Goal: Information Seeking & Learning: Learn about a topic

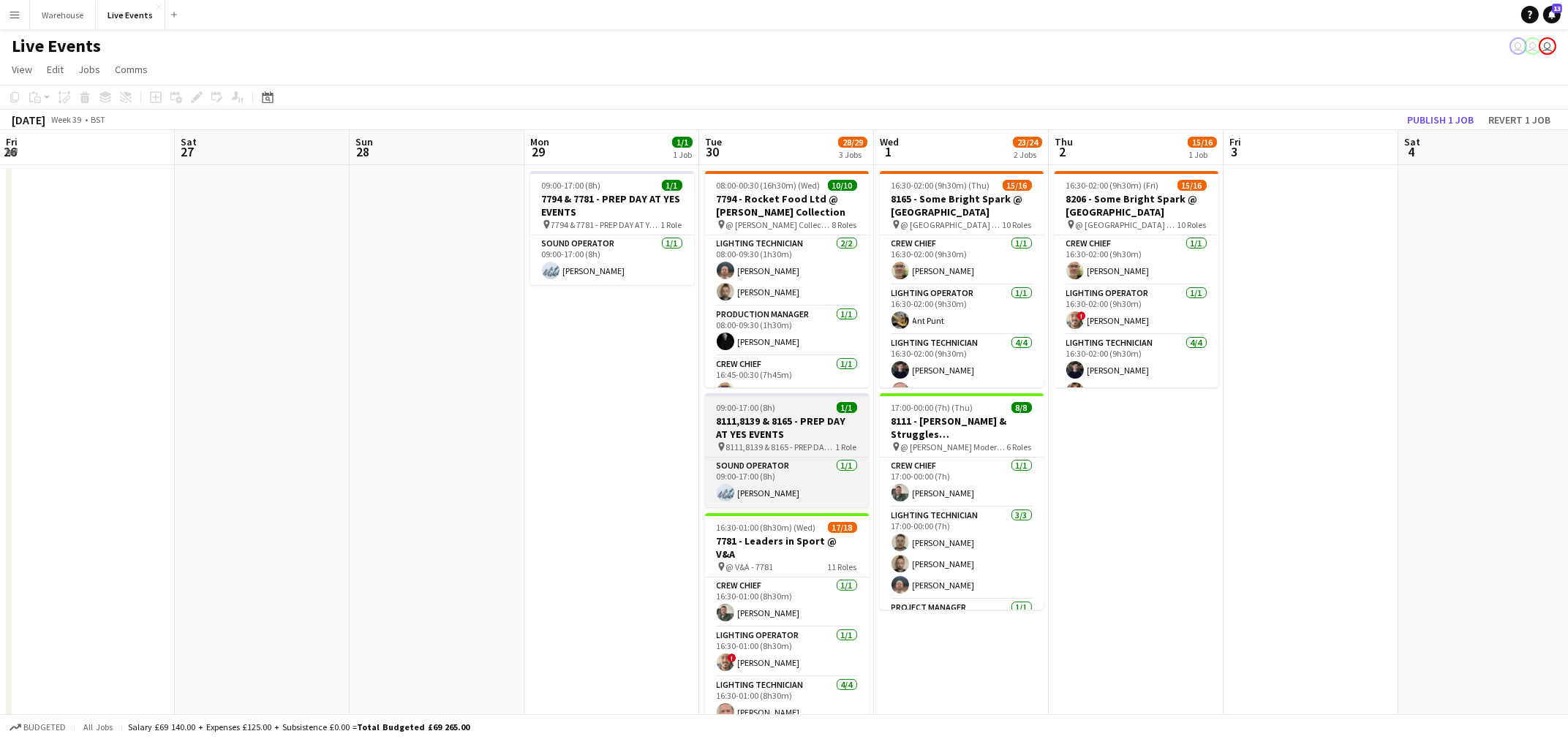
scroll to position [0, 445]
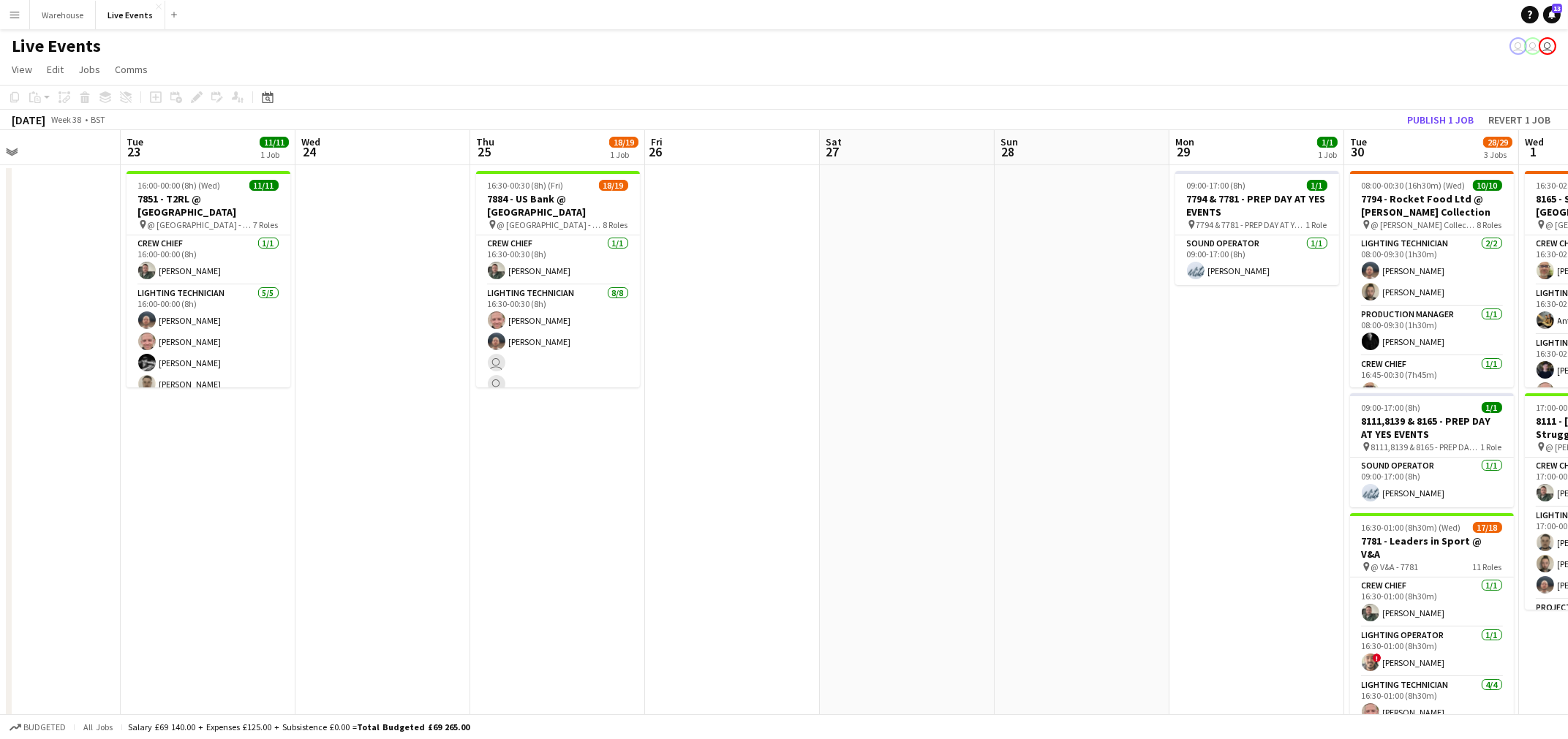
drag, startPoint x: 195, startPoint y: 436, endPoint x: 1425, endPoint y: 482, distance: 1230.9
click at [1459, 482] on app-calendar-viewport "Sat 20 Sun 21 Mon 22 Tue 23 11/11 1 Job Wed 24 Thu 25 18/19 1 Job Fri 26 Sat 27…" at bounding box center [784, 445] width 1568 height 630
click at [1345, 482] on app-date-cell "09:00-17:00 (8h) 1/1 7794 & 7781 - PREP DAY AT YES EVENTS pin 7794 & 7781 - PRE…" at bounding box center [1257, 463] width 175 height 595
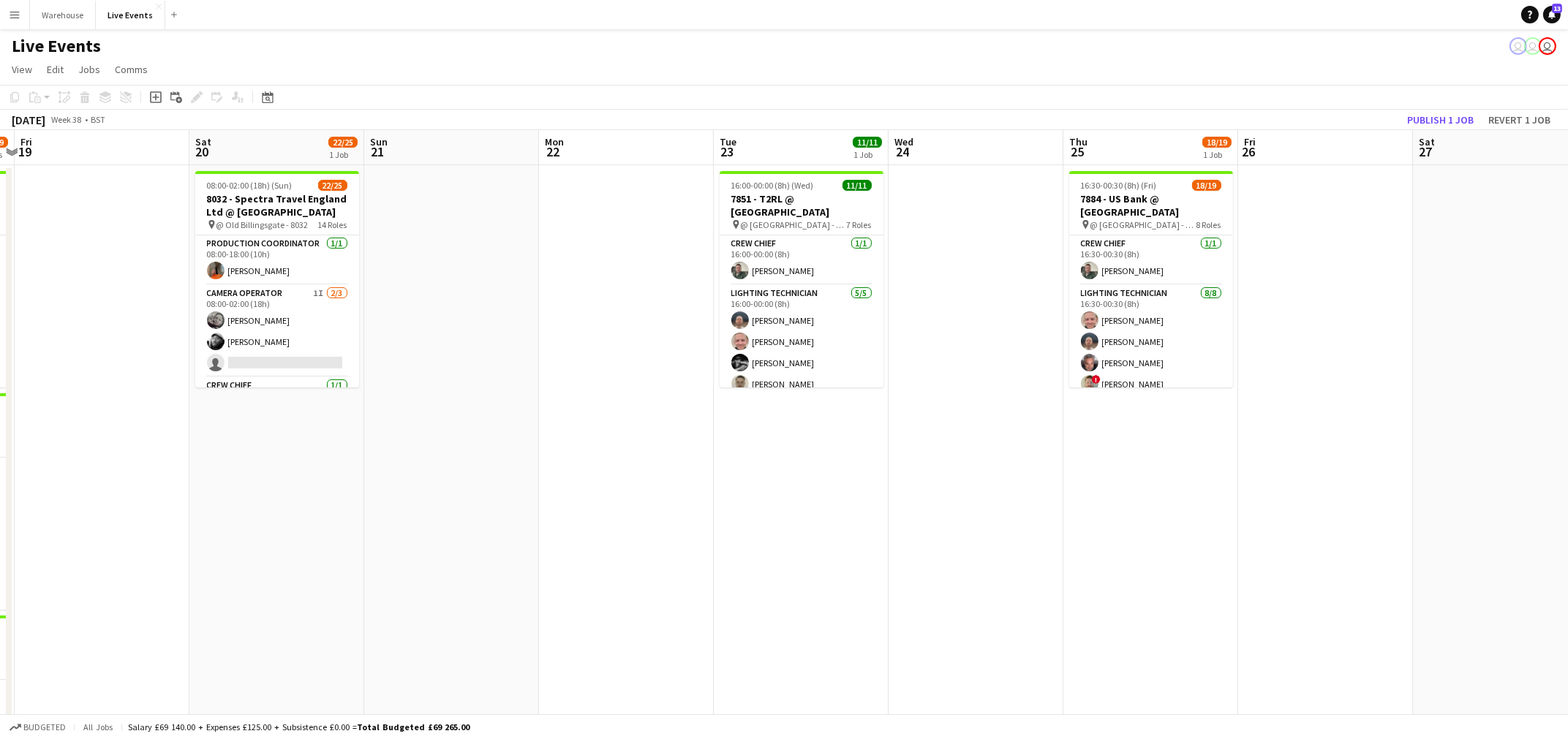
drag, startPoint x: 947, startPoint y: 545, endPoint x: 1092, endPoint y: 549, distance: 145.1
click at [1161, 543] on app-calendar-viewport "Wed 17 Thu 18 32/39 4 Jobs Fri 19 Sat 20 22/25 1 Job Sun 21 Mon 22 Tue 23 11/11…" at bounding box center [784, 607] width 1568 height 954
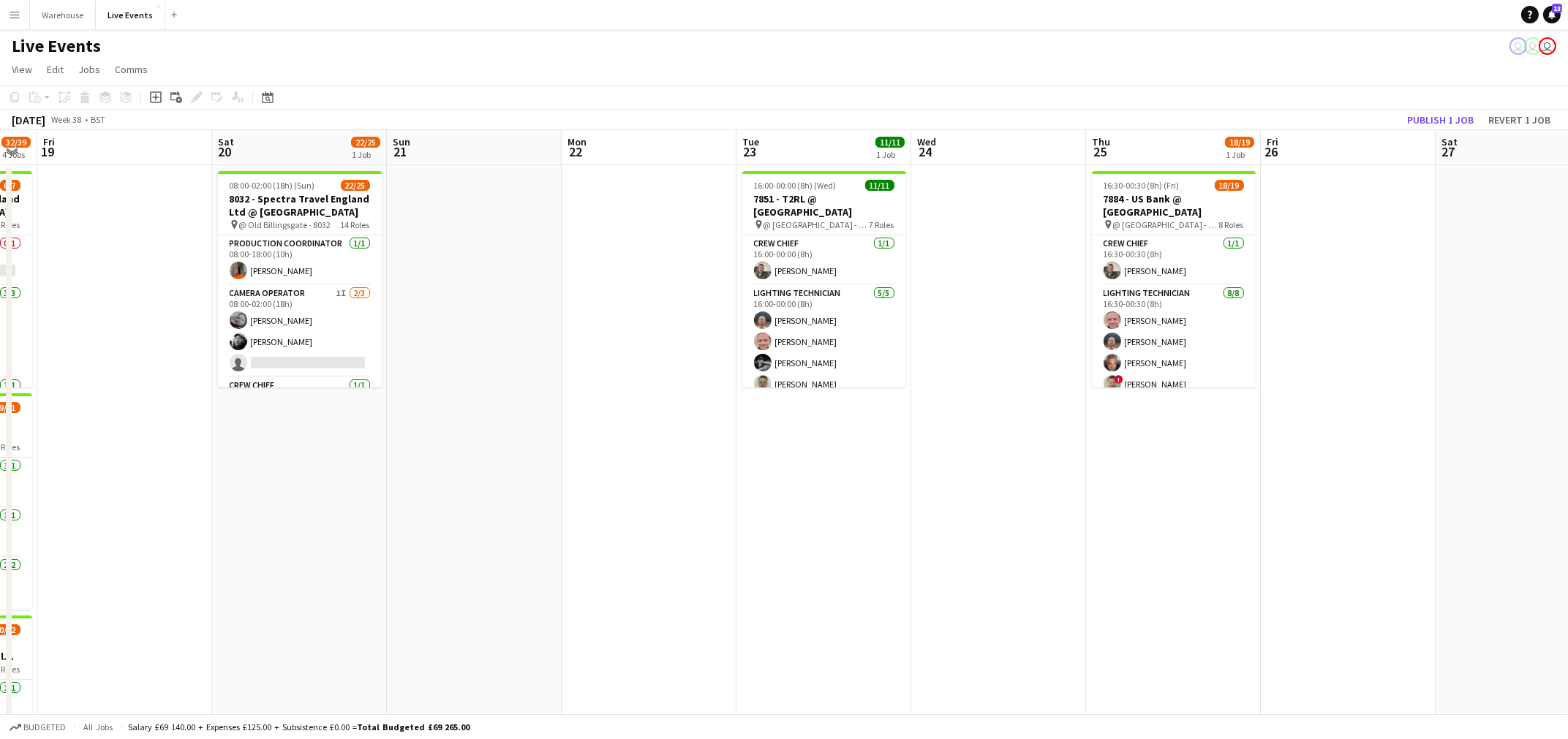
drag, startPoint x: 1062, startPoint y: 562, endPoint x: 1210, endPoint y: 565, distance: 148.0
click at [1209, 565] on app-calendar-viewport "Wed 17 9/9 2 Jobs Thu 18 32/39 4 Jobs Fri 19 Sat 20 22/25 1 Job Sun 21 Mon 22 T…" at bounding box center [784, 607] width 1568 height 954
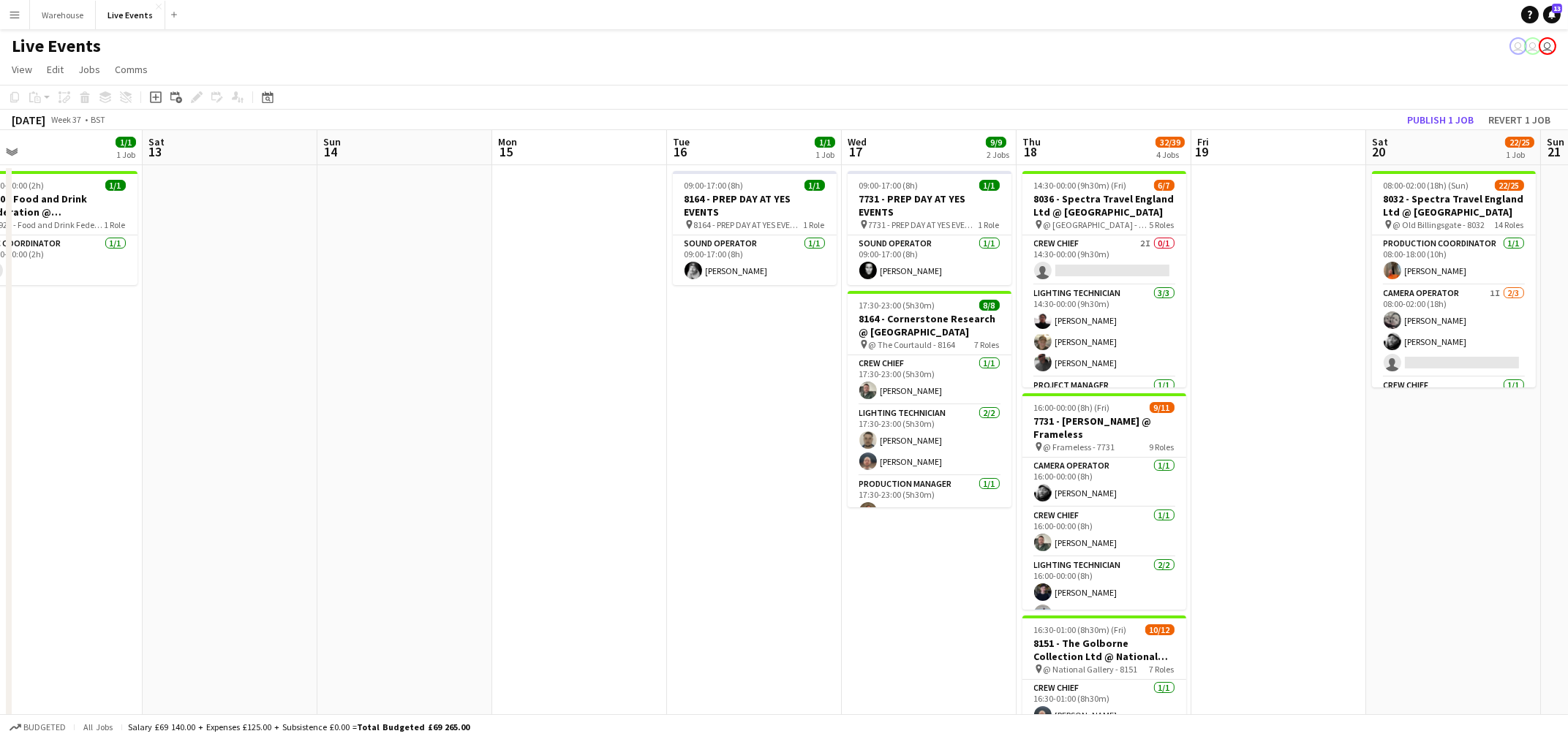
drag, startPoint x: 843, startPoint y: 573, endPoint x: 1251, endPoint y: 585, distance: 408.2
click at [1374, 591] on app-calendar-viewport "Wed 10 Thu 11 Fri 12 1/1 1 Job Sat 13 Sun 14 Mon 15 Tue 16 1/1 1 Job Wed 17 9/9…" at bounding box center [784, 607] width 1568 height 954
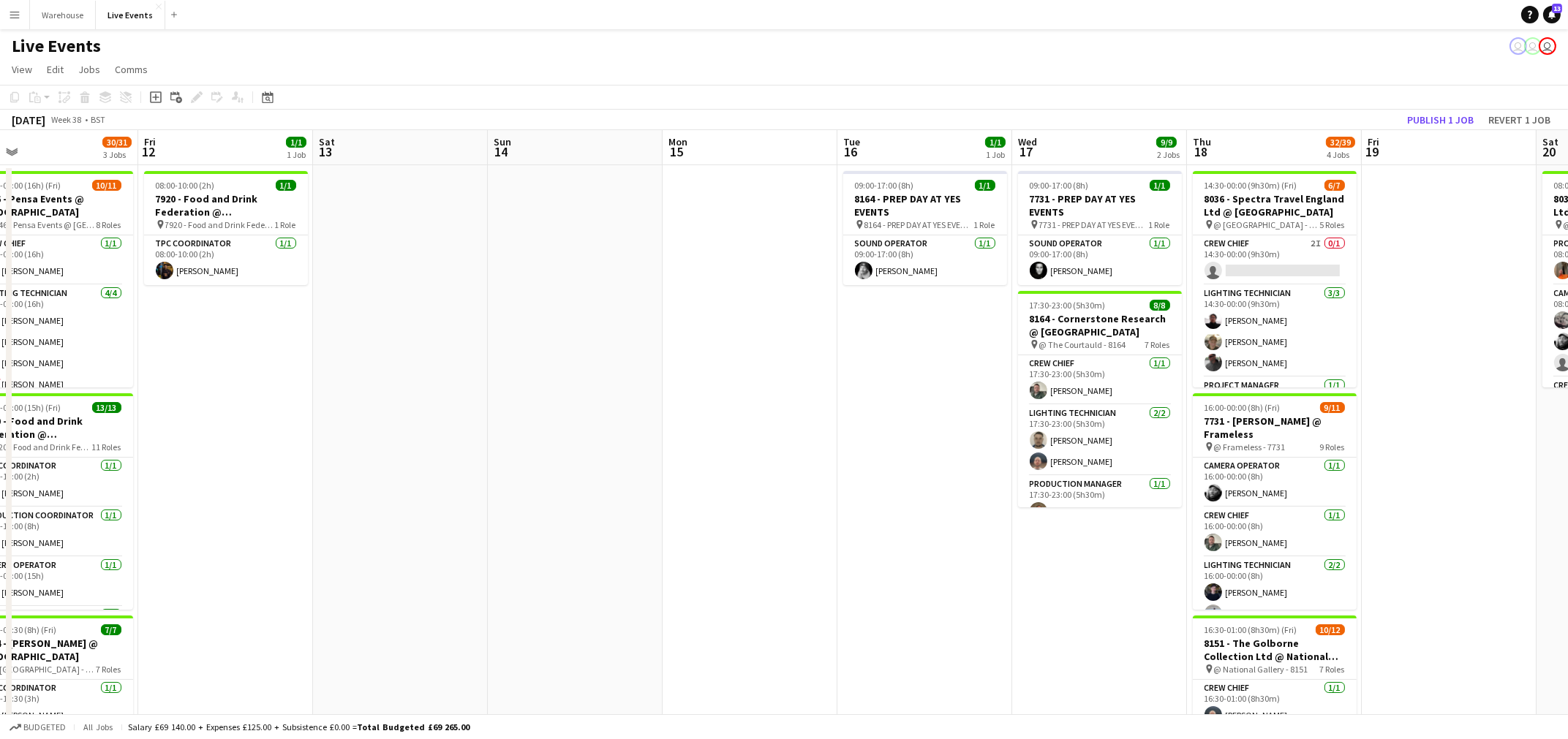
drag, startPoint x: 559, startPoint y: 559, endPoint x: 1092, endPoint y: 559, distance: 533.0
click at [1095, 559] on app-calendar-viewport "Wed 10 1/1 1 Job Thu 11 30/31 3 Jobs Fri 12 1/1 1 Job Sat 13 Sun 14 Mon 15 Tue …" at bounding box center [784, 607] width 1568 height 954
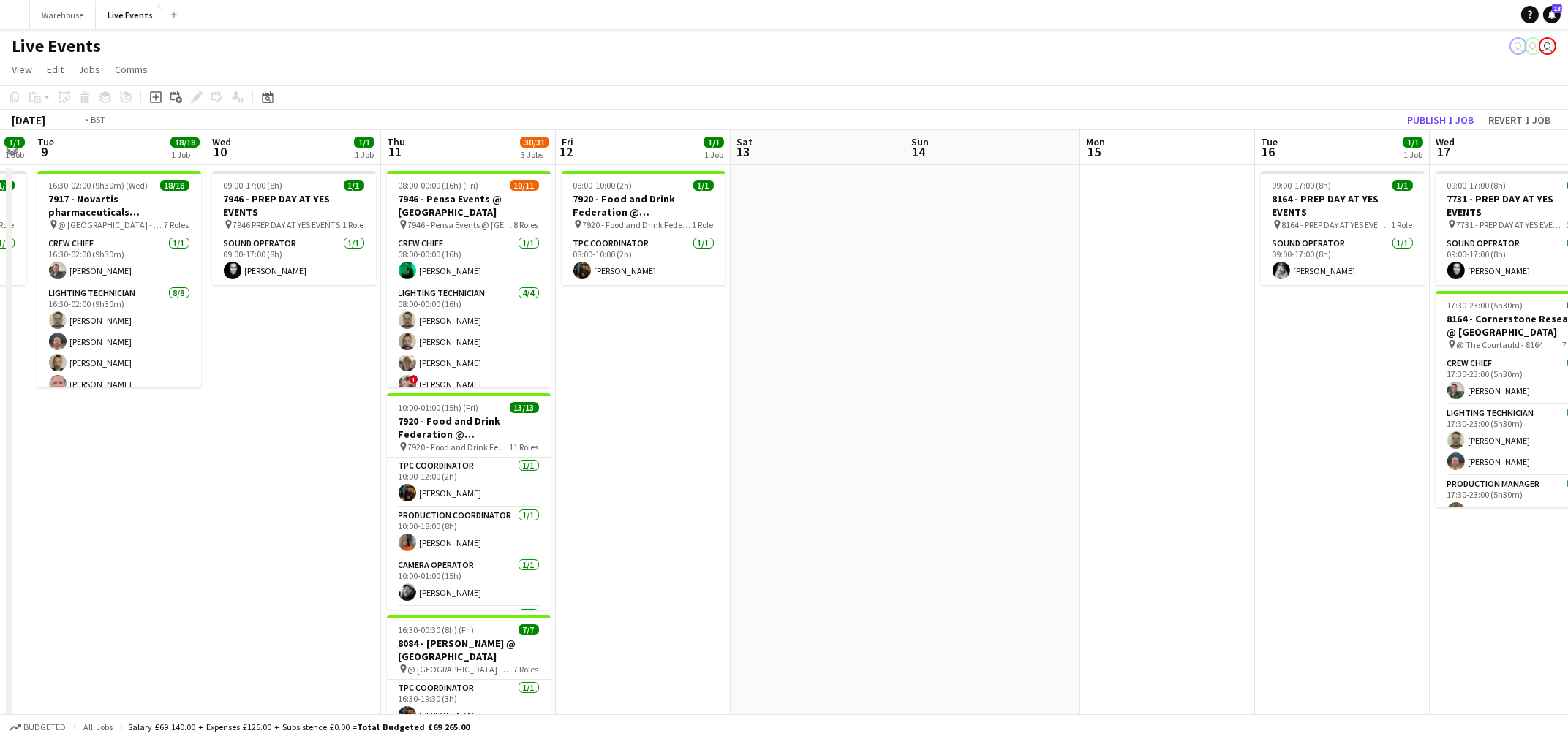
drag, startPoint x: 755, startPoint y: 564, endPoint x: 1294, endPoint y: 540, distance: 539.5
click at [1298, 540] on app-calendar-viewport "Sun 7 Mon 8 1/1 1 Job Tue 9 18/18 1 Job Wed 10 1/1 1 Job Thu 11 30/31 3 Jobs Fr…" at bounding box center [784, 607] width 1568 height 954
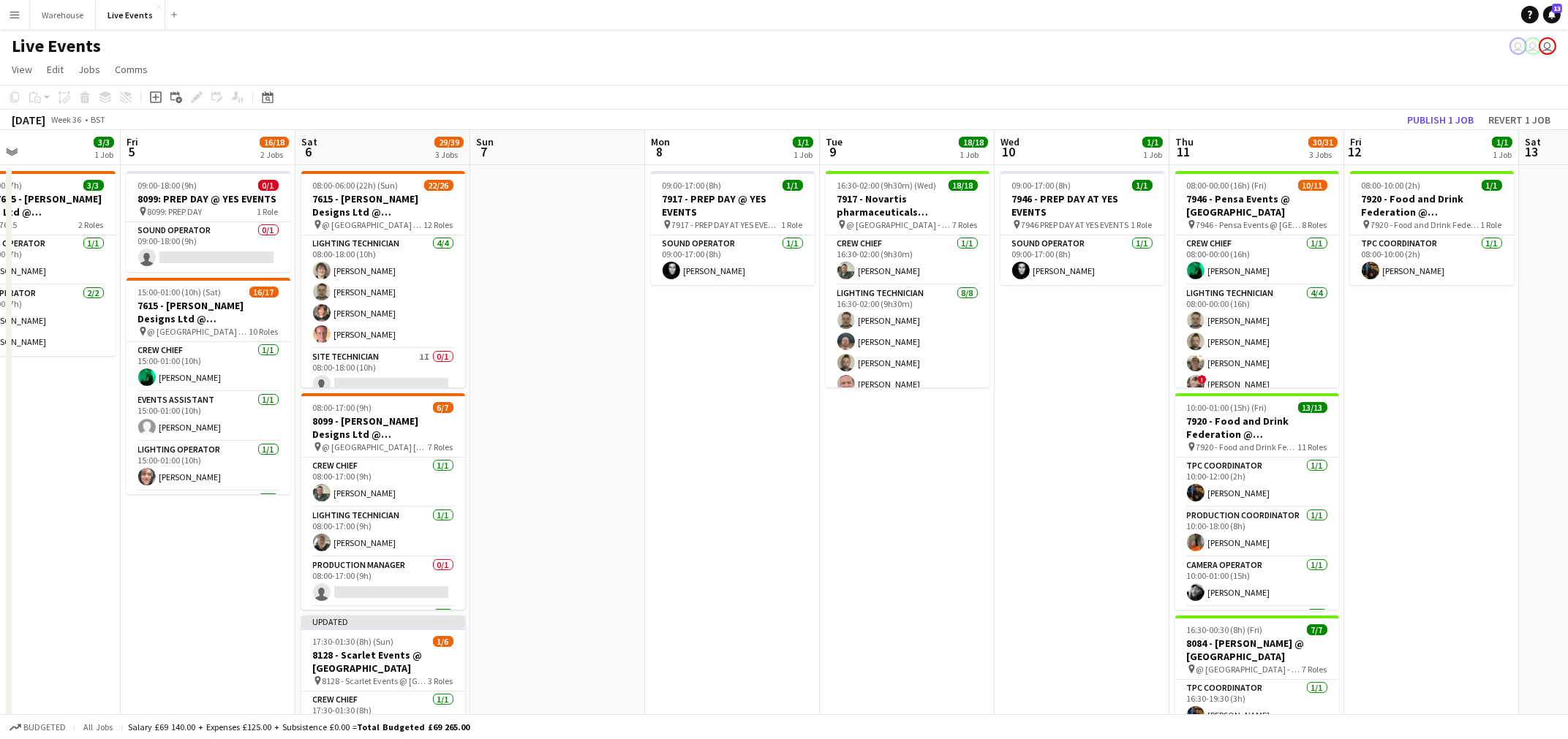
drag, startPoint x: 459, startPoint y: 556, endPoint x: 898, endPoint y: 556, distance: 439.0
click at [898, 556] on app-calendar-viewport "Tue 2 Wed 3 Thu 4 3/3 1 Job Fri 5 16/18 2 Jobs Sat 6 29/39 3 Jobs Sun 7 Mon 8 1…" at bounding box center [784, 607] width 1568 height 954
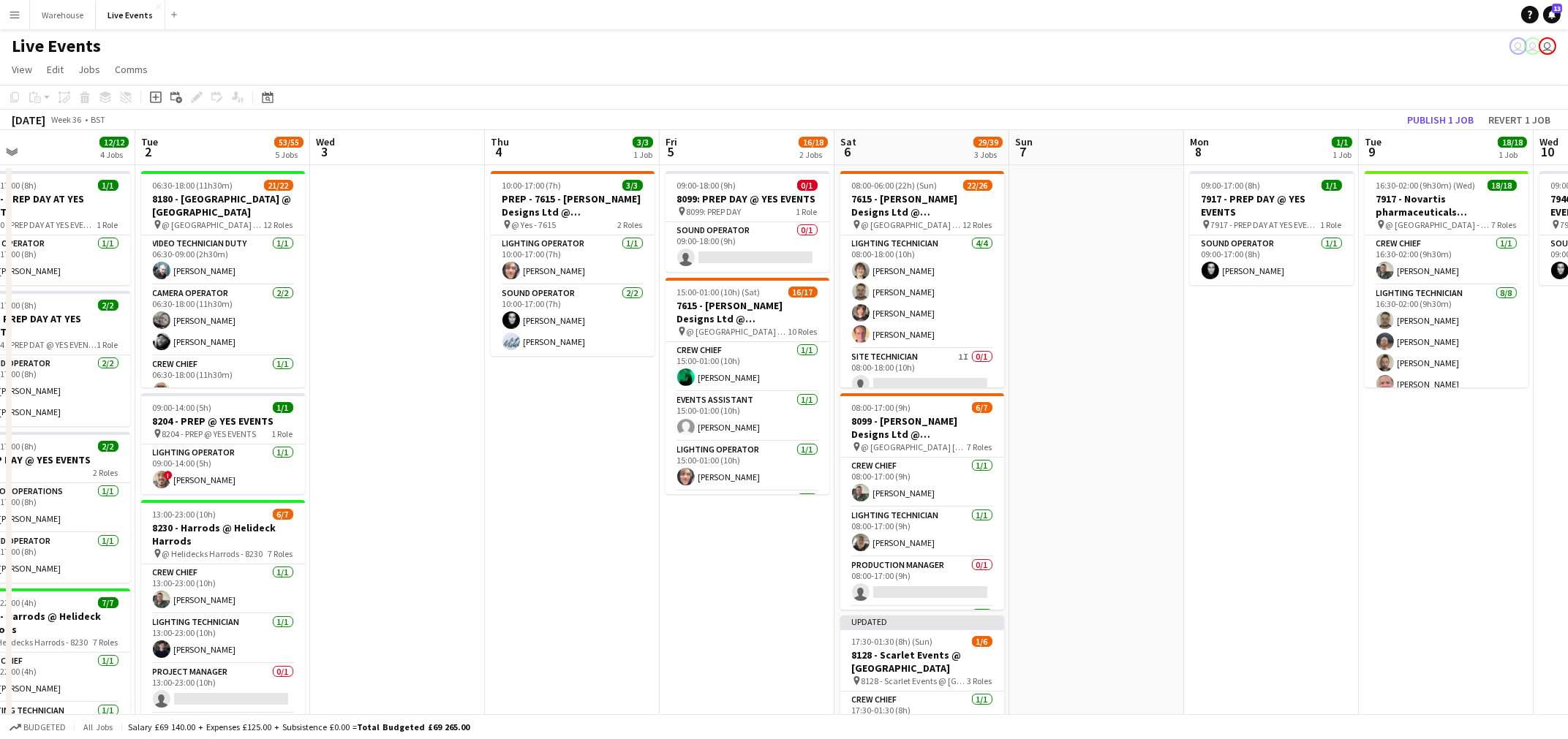
click at [1266, 552] on app-calendar-viewport "Sat 30 Sun 31 Mon 1 12/12 4 Jobs Tue 2 53/55 5 Jobs Wed 3 Thu 4 3/3 1 Job Fri 5…" at bounding box center [784, 667] width 1568 height 1075
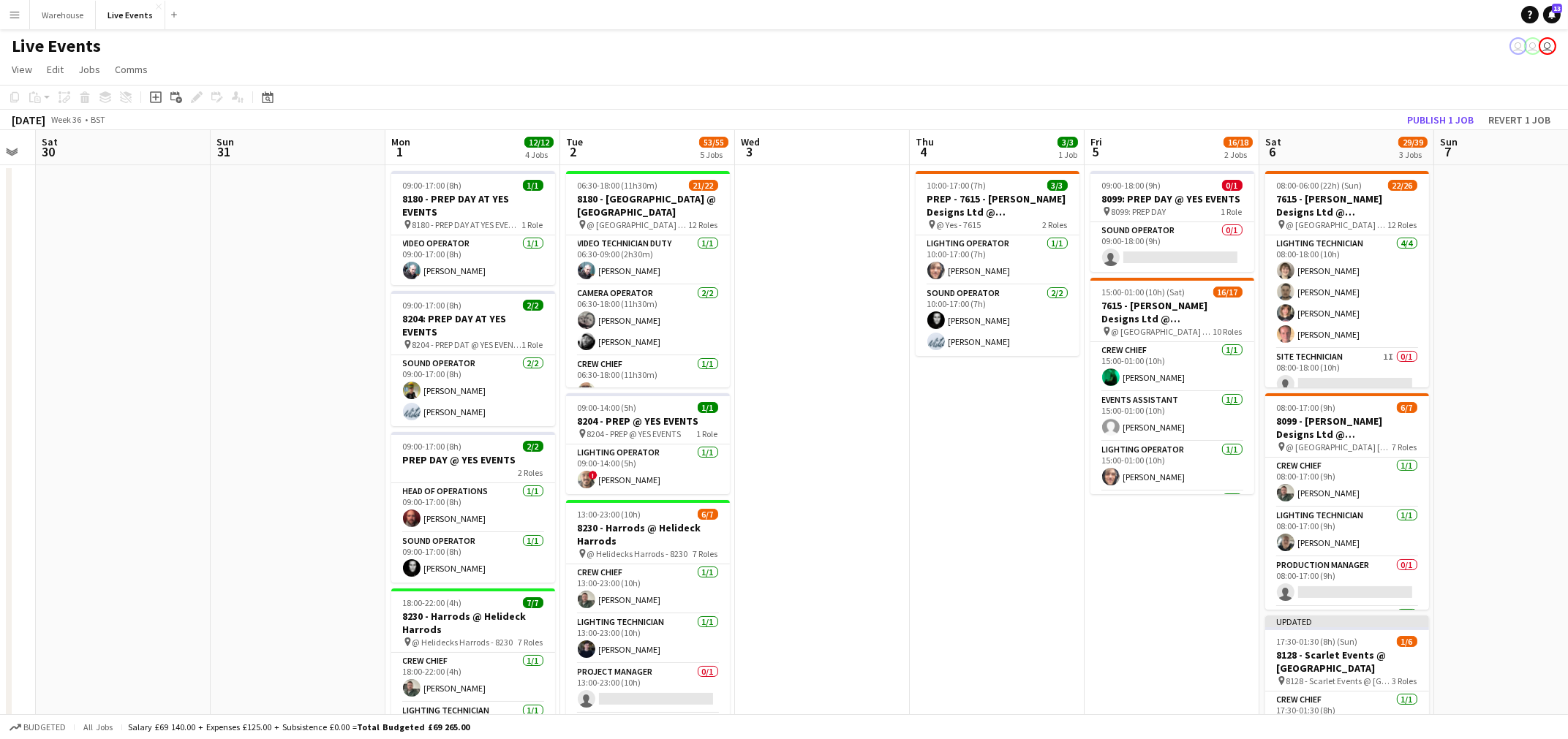
drag, startPoint x: 551, startPoint y: 556, endPoint x: 977, endPoint y: 548, distance: 426.1
click at [977, 548] on app-calendar-viewport "Thu 28 9/10 1 Job Fri 29 Sat 30 Sun 31 Mon 1 12/12 4 Jobs Tue 2 53/55 5 Jobs We…" at bounding box center [784, 667] width 1568 height 1075
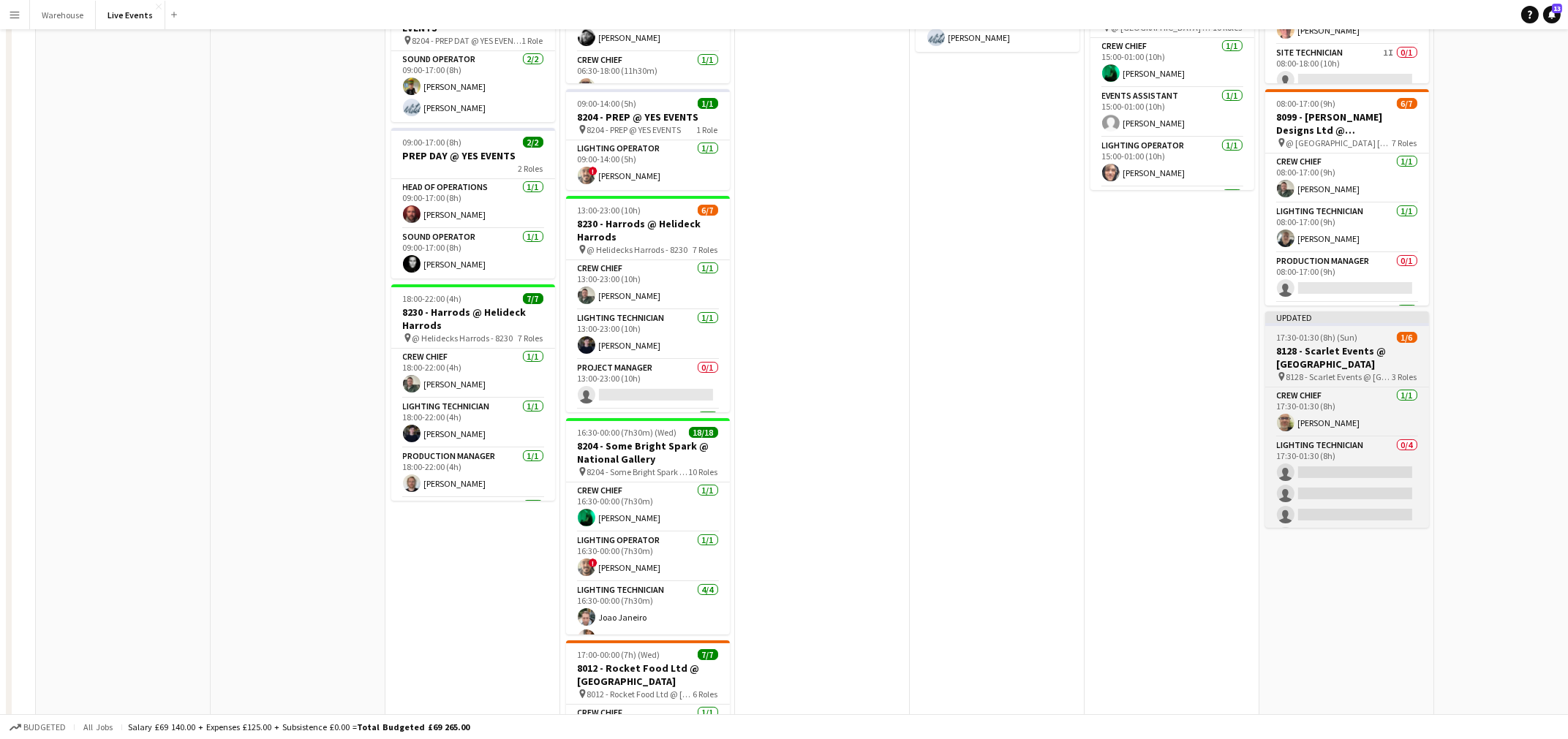
scroll to position [0, 0]
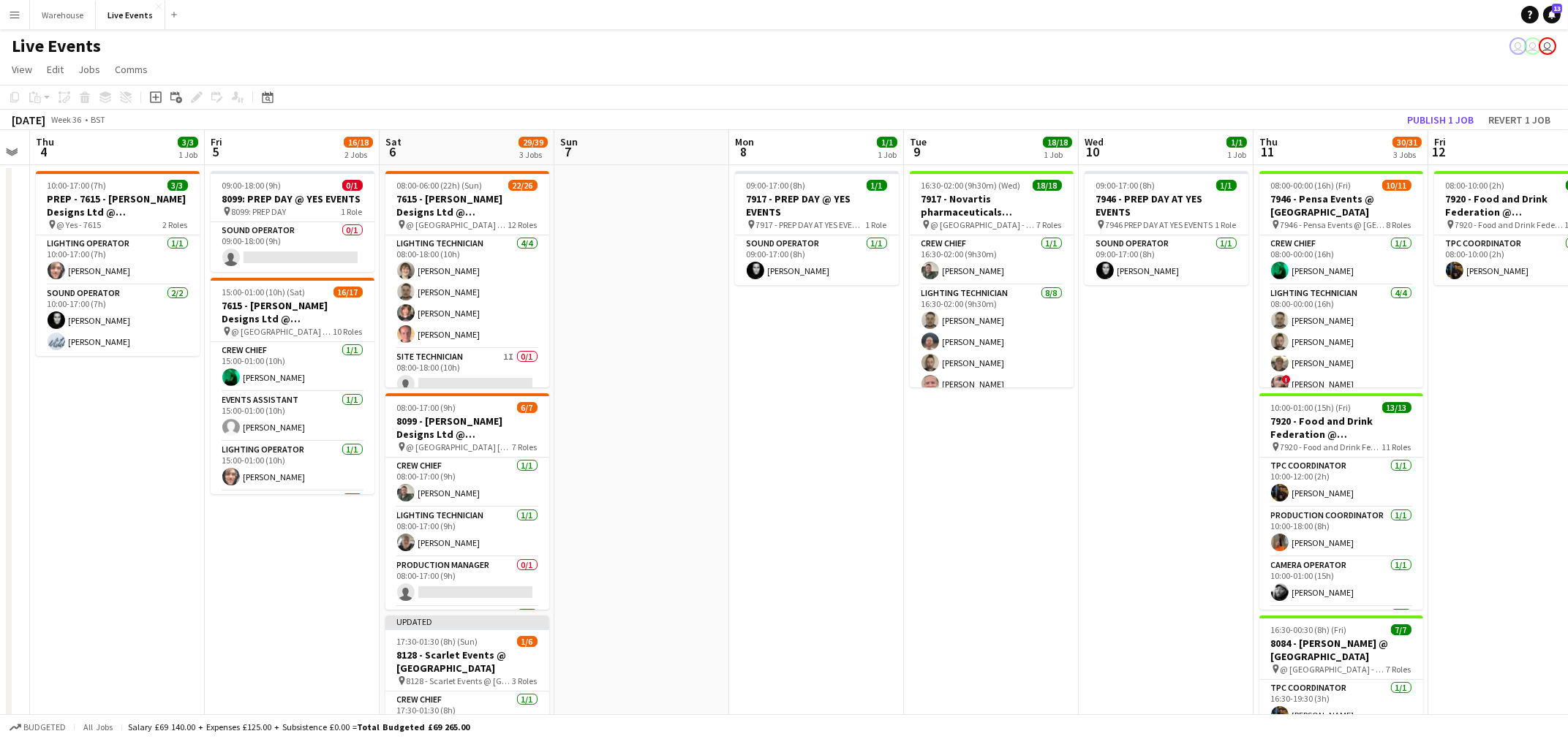
drag, startPoint x: 1202, startPoint y: 614, endPoint x: 357, endPoint y: 611, distance: 845.0
click at [351, 610] on app-calendar-viewport "Mon 1 12/12 4 Jobs Tue 2 53/55 5 Jobs Wed 3 Thu 4 3/3 1 Job Fri 5 16/18 2 Jobs …" at bounding box center [784, 667] width 1568 height 1075
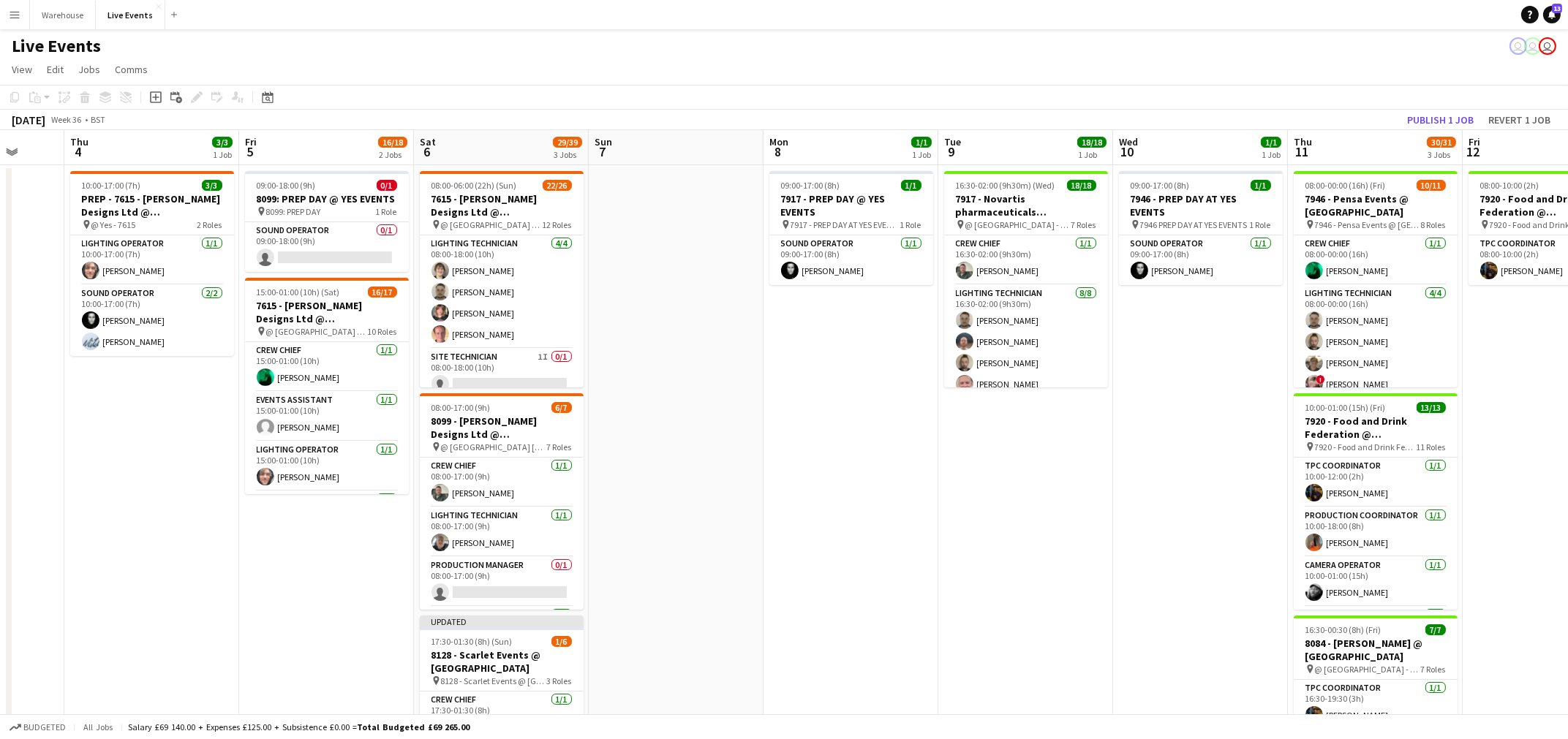
drag, startPoint x: 1055, startPoint y: 607, endPoint x: 974, endPoint y: 548, distance: 100.2
click at [884, 574] on app-calendar-viewport "Mon 1 12/12 4 Jobs Tue 2 53/55 5 Jobs Wed 3 Thu 4 3/3 1 Job Fri 5 16/18 2 Jobs …" at bounding box center [784, 667] width 1568 height 1075
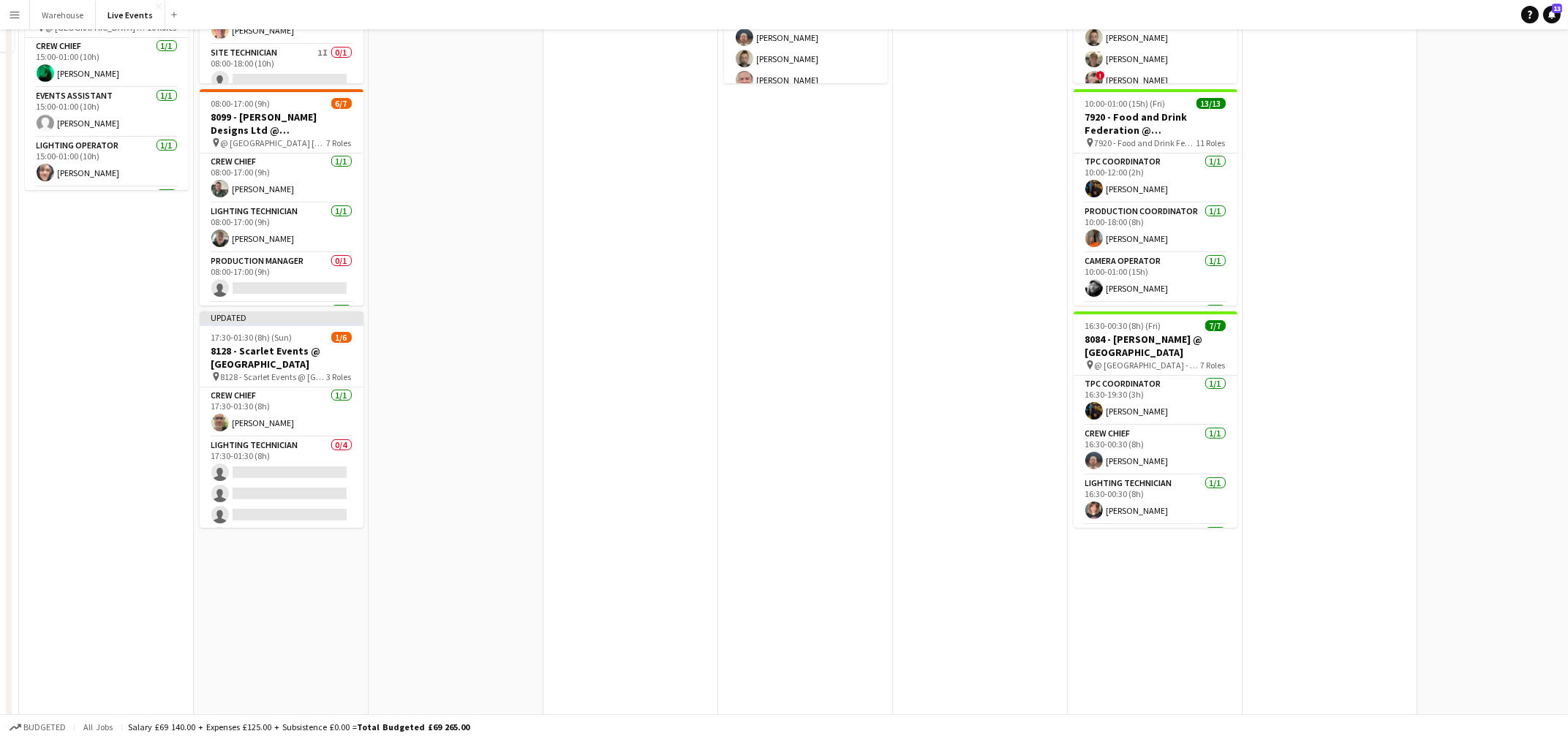
scroll to position [0, 0]
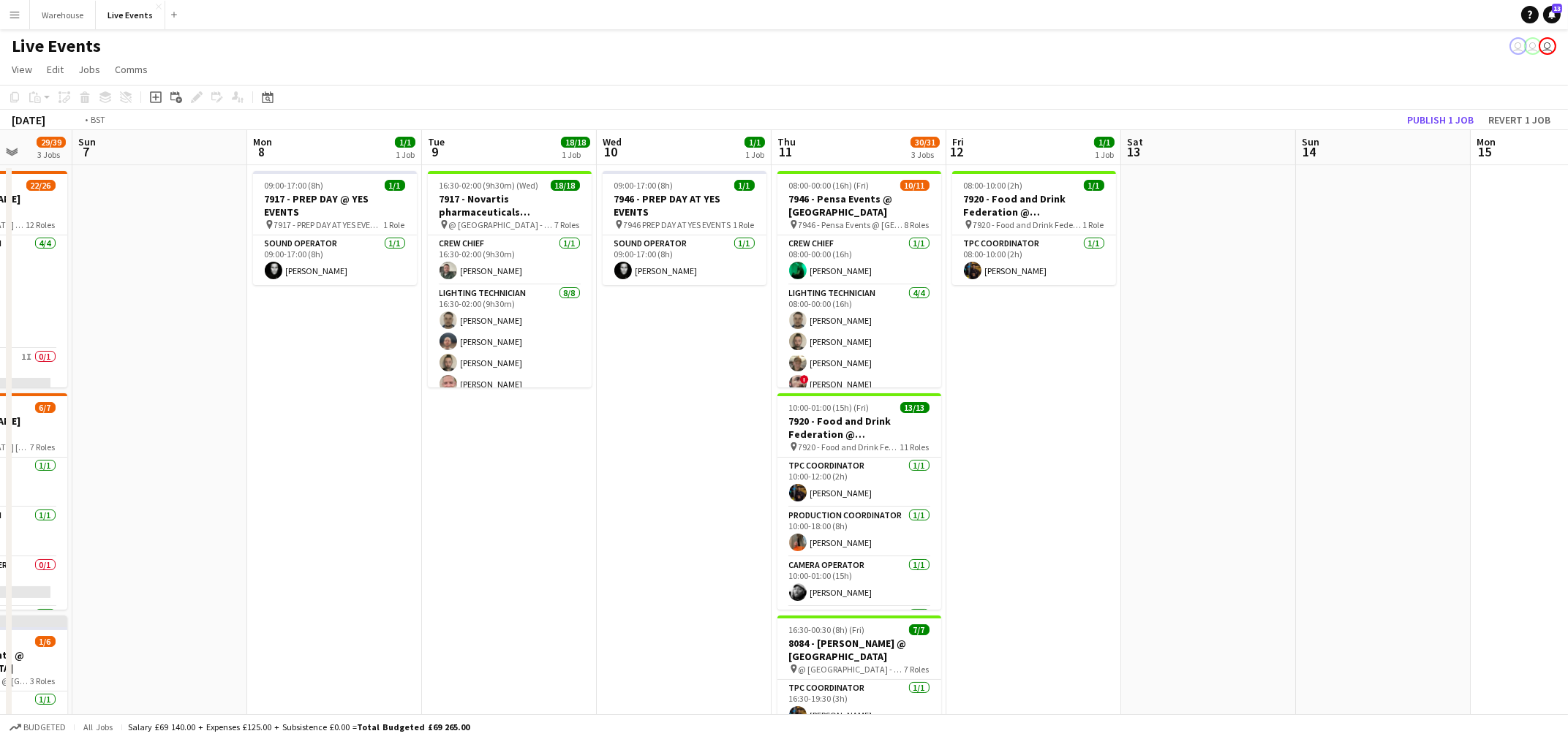
drag, startPoint x: 1375, startPoint y: 444, endPoint x: 555, endPoint y: 450, distance: 820.0
click at [554, 450] on app-calendar-viewport "Thu 4 3/3 1 Job Fri 5 16/18 2 Jobs Sat 6 29/39 3 Jobs Sun 7 Mon 8 1/1 1 Job Tue…" at bounding box center [784, 667] width 1568 height 1075
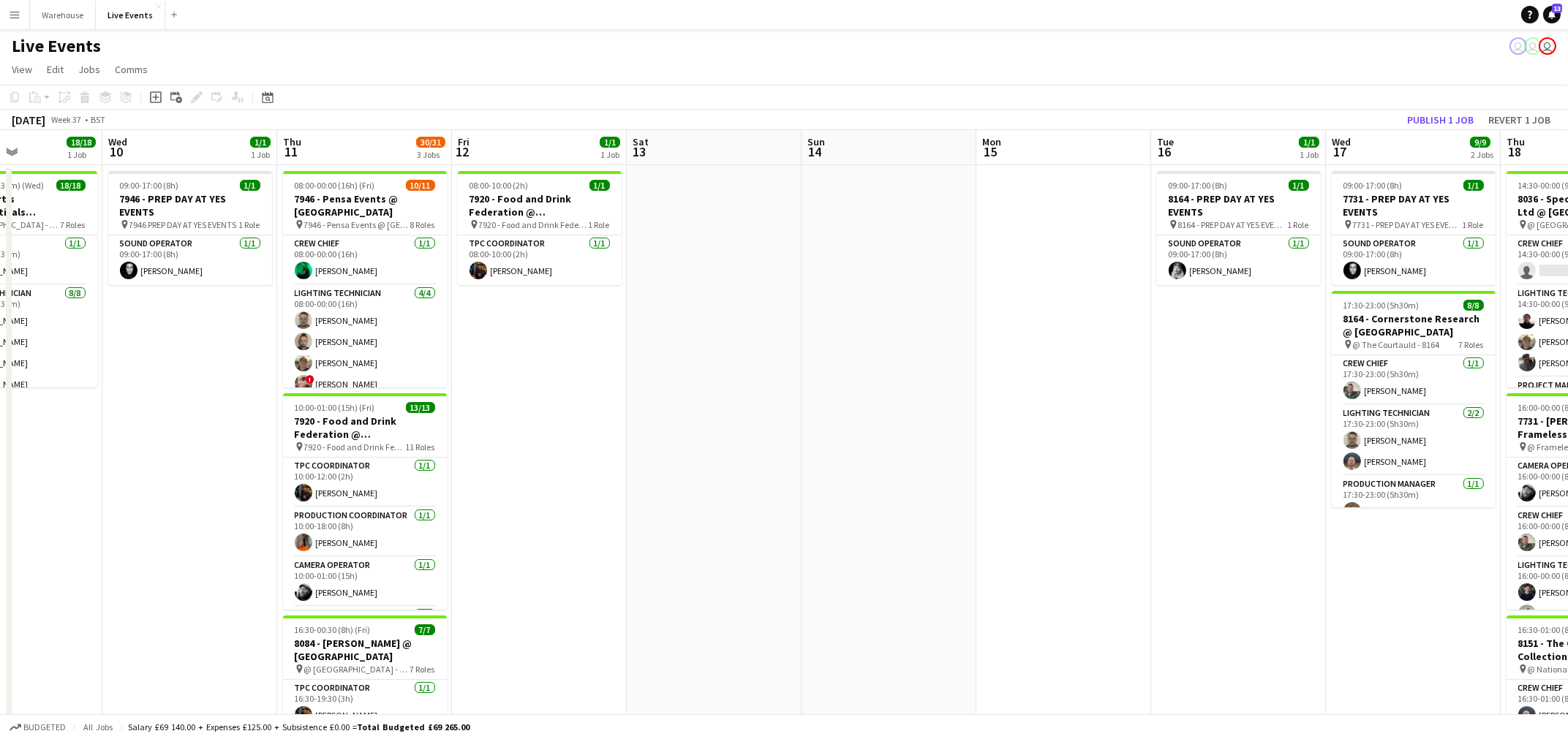
scroll to position [0, 451]
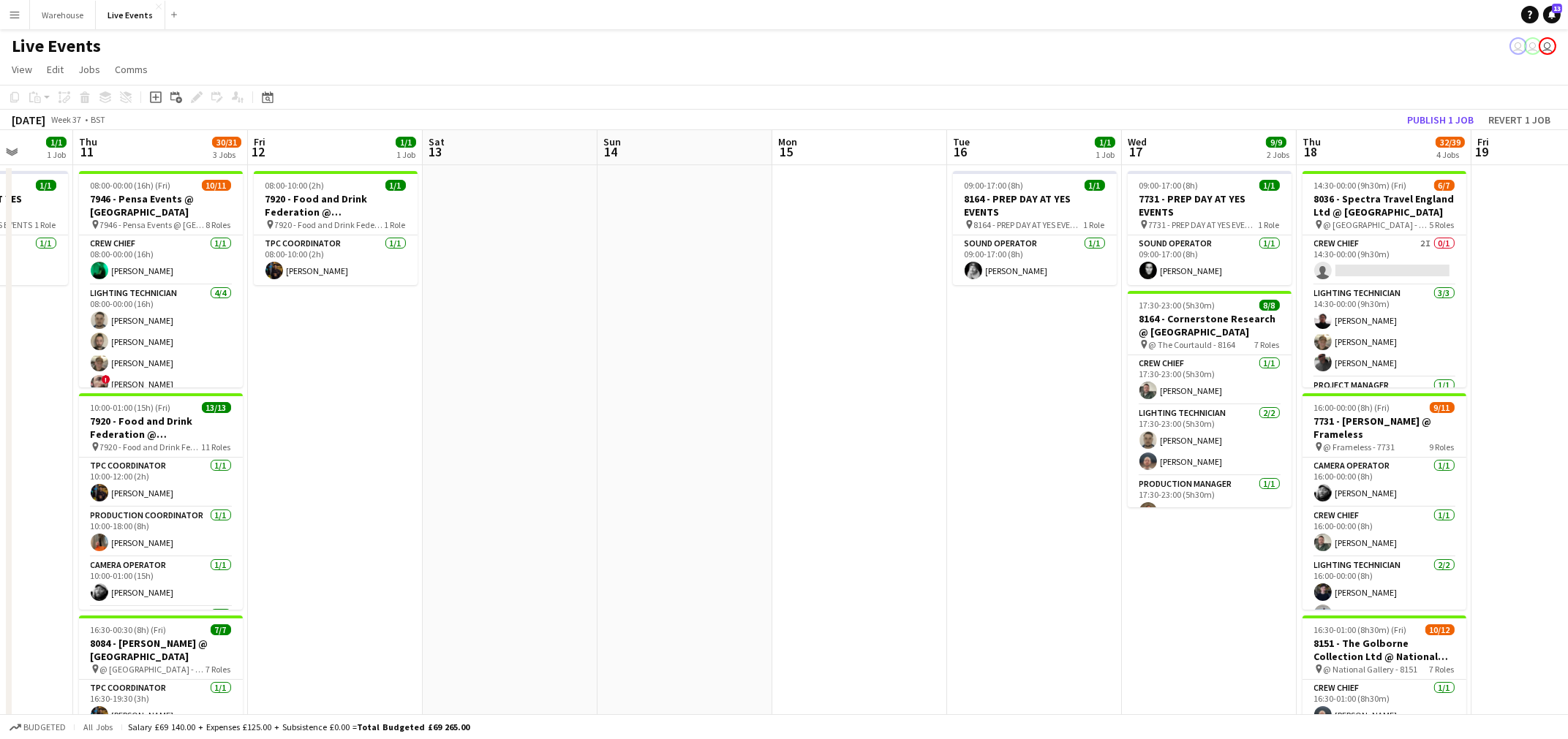
drag, startPoint x: 926, startPoint y: 468, endPoint x: 752, endPoint y: 464, distance: 174.0
click at [752, 464] on app-calendar-viewport "Mon 8 1/1 1 Job Tue 9 18/18 1 Job Wed 10 1/1 1 Job Thu 11 30/31 3 Jobs Fri 12 1…" at bounding box center [784, 667] width 1568 height 1075
click at [1238, 567] on app-date-cell "09:00-17:00 (8h) 1/1 7731 - PREP DAY AT YES EVENTS pin 7731 - PREP DAY AT YES E…" at bounding box center [1210, 684] width 175 height 1039
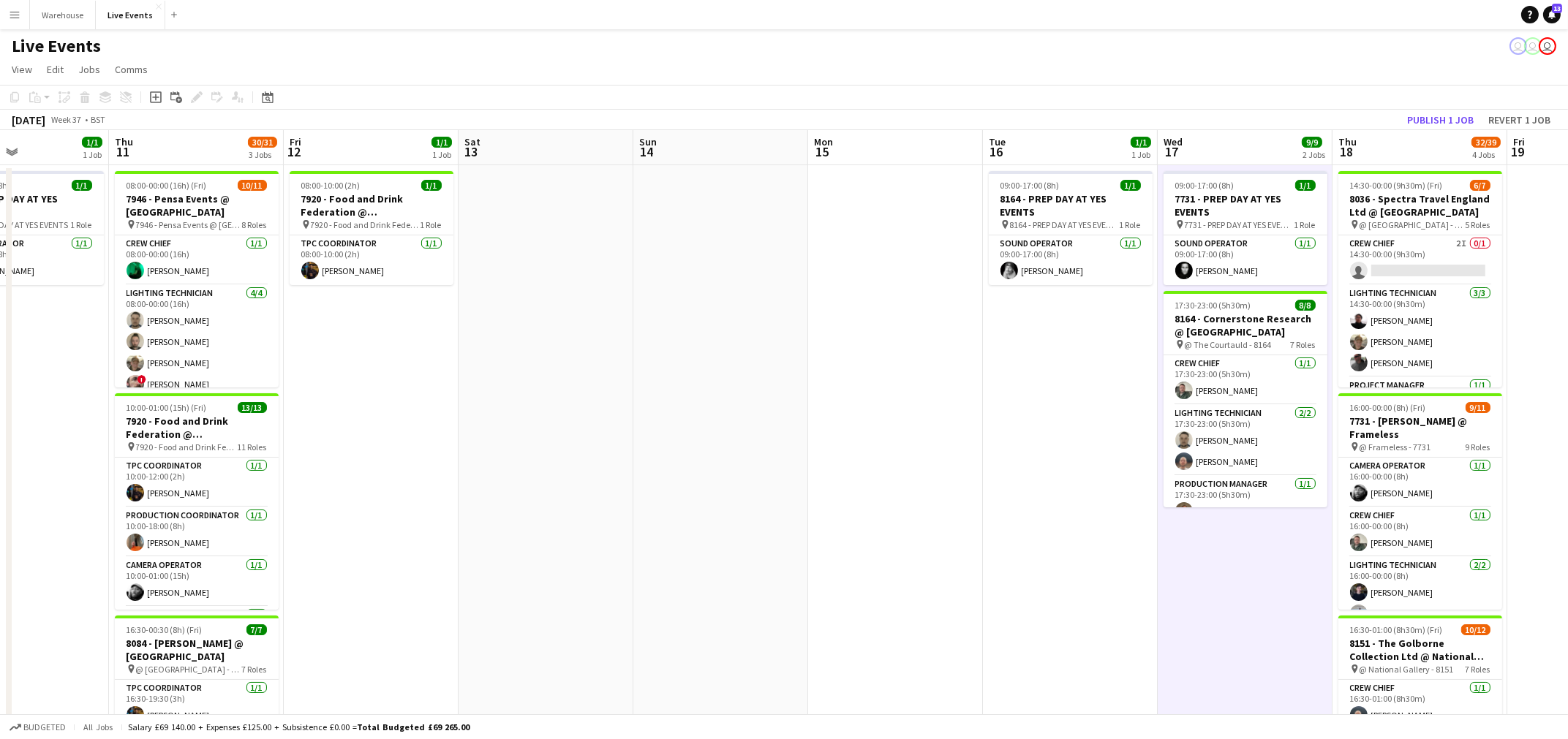
drag, startPoint x: 1216, startPoint y: 603, endPoint x: 882, endPoint y: 568, distance: 335.8
click at [882, 568] on app-calendar-viewport "Mon 8 1/1 1 Job Tue 9 18/18 1 Job Wed 10 1/1 1 Job Thu 11 30/31 3 Jobs Fri 12 1…" at bounding box center [784, 667] width 1568 height 1075
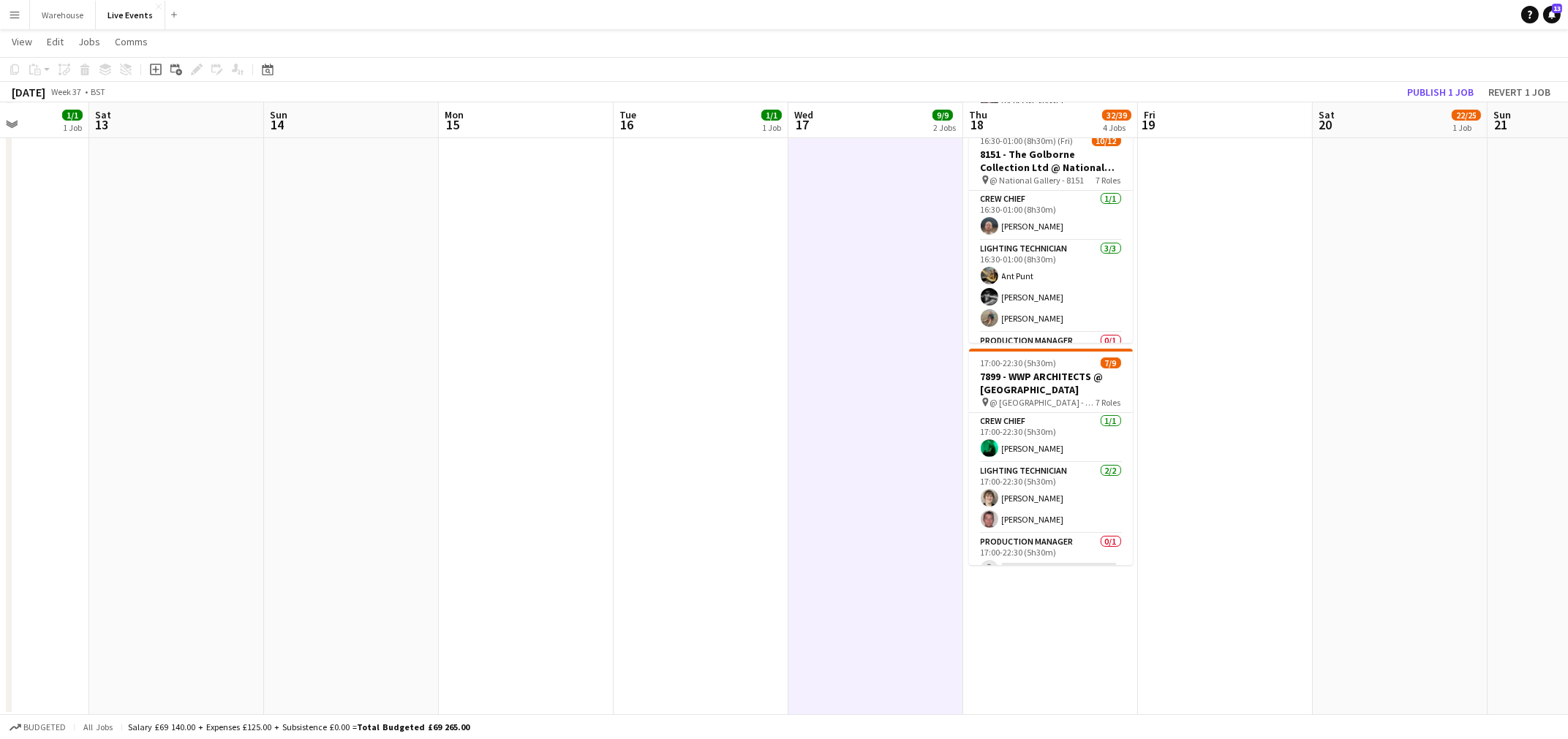
scroll to position [0, 0]
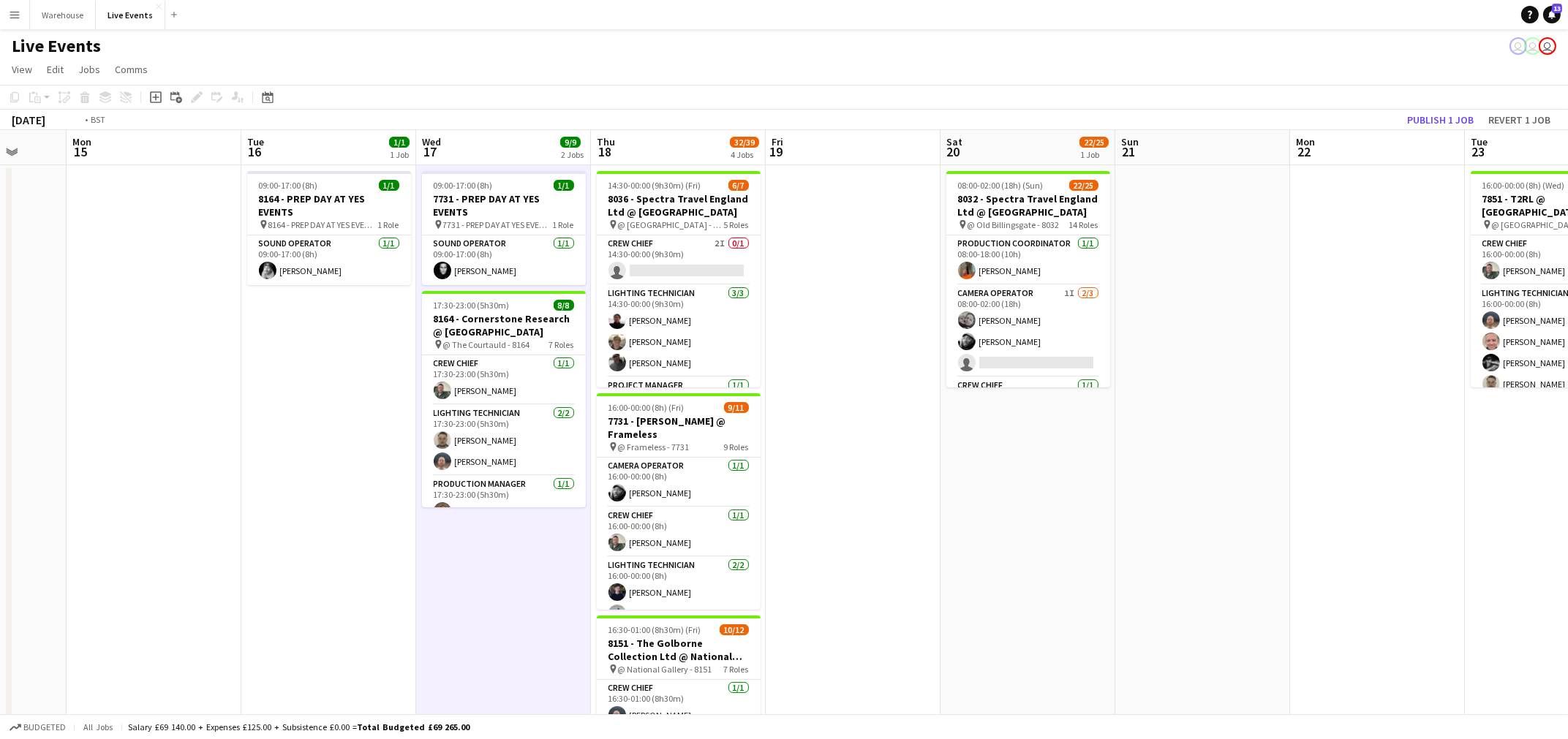
drag, startPoint x: 1329, startPoint y: 527, endPoint x: 597, endPoint y: 514, distance: 732.1
click at [585, 515] on app-calendar-viewport "Fri 12 1/1 1 Job Sat 13 Sun 14 Mon 15 Tue 16 1/1 1 Job Wed 17 9/9 2 Jobs Thu 18…" at bounding box center [784, 667] width 1568 height 1075
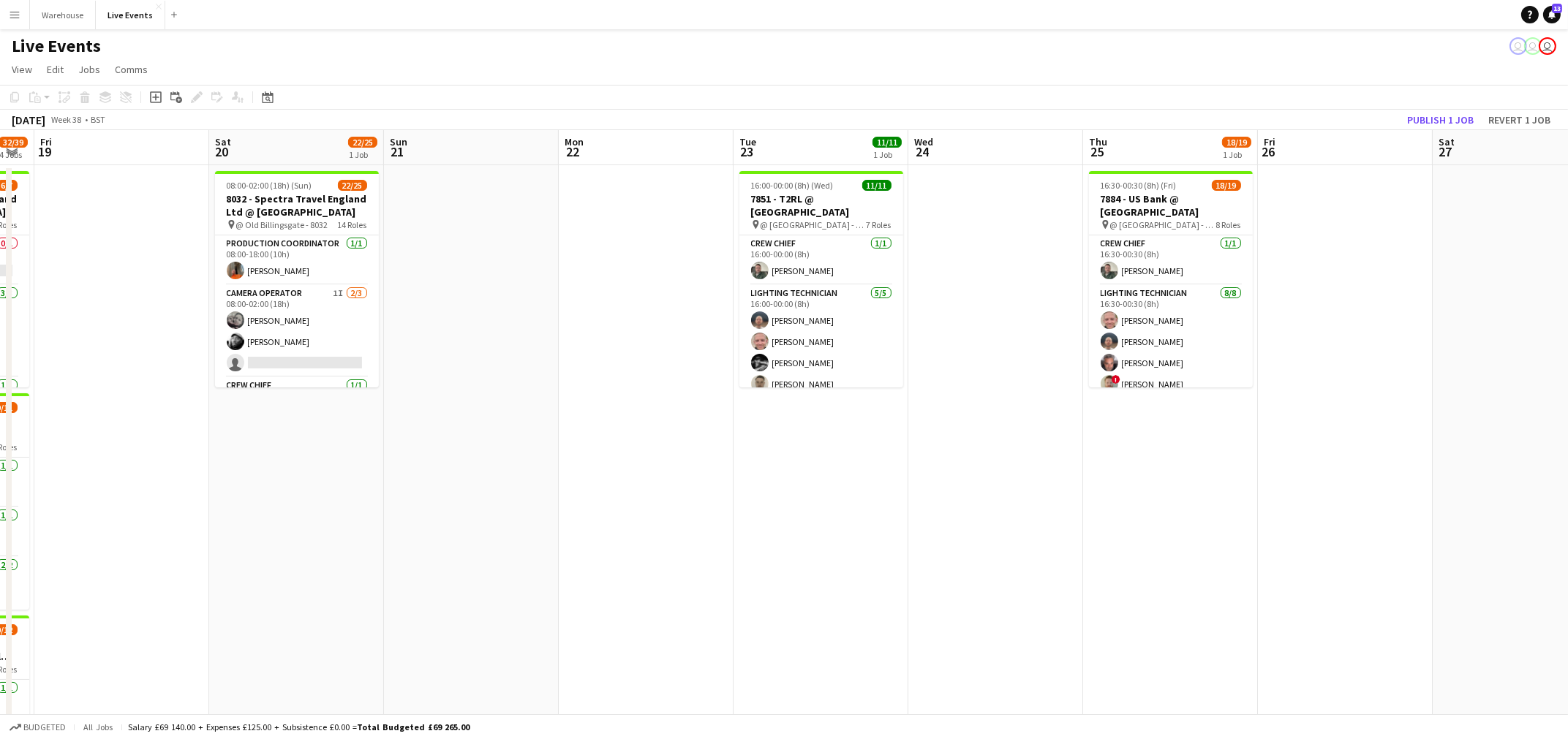
drag, startPoint x: 845, startPoint y: 530, endPoint x: 629, endPoint y: 530, distance: 216.0
click at [629, 530] on app-calendar-viewport "Tue 16 1/1 1 Job Wed 17 9/9 2 Jobs Thu 18 32/39 4 Jobs Fri 19 Sat 20 22/25 1 Jo…" at bounding box center [784, 667] width 1568 height 1075
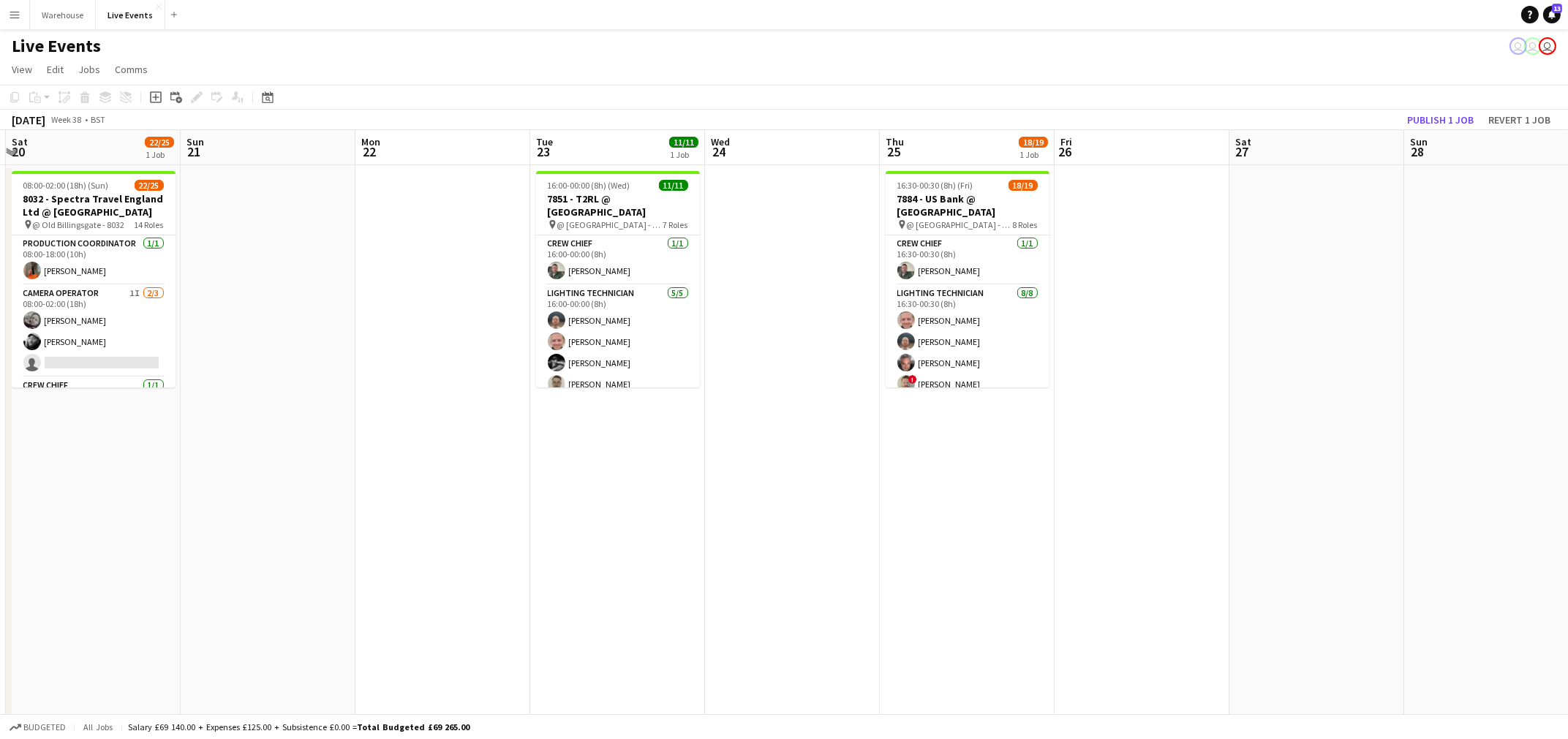
drag, startPoint x: 754, startPoint y: 535, endPoint x: 585, endPoint y: 535, distance: 169.0
click at [585, 535] on app-calendar-viewport "Wed 17 9/9 2 Jobs Thu 18 32/39 4 Jobs Fri 19 Sat 20 22/25 1 Job Sun 21 Mon 22 T…" at bounding box center [784, 667] width 1568 height 1075
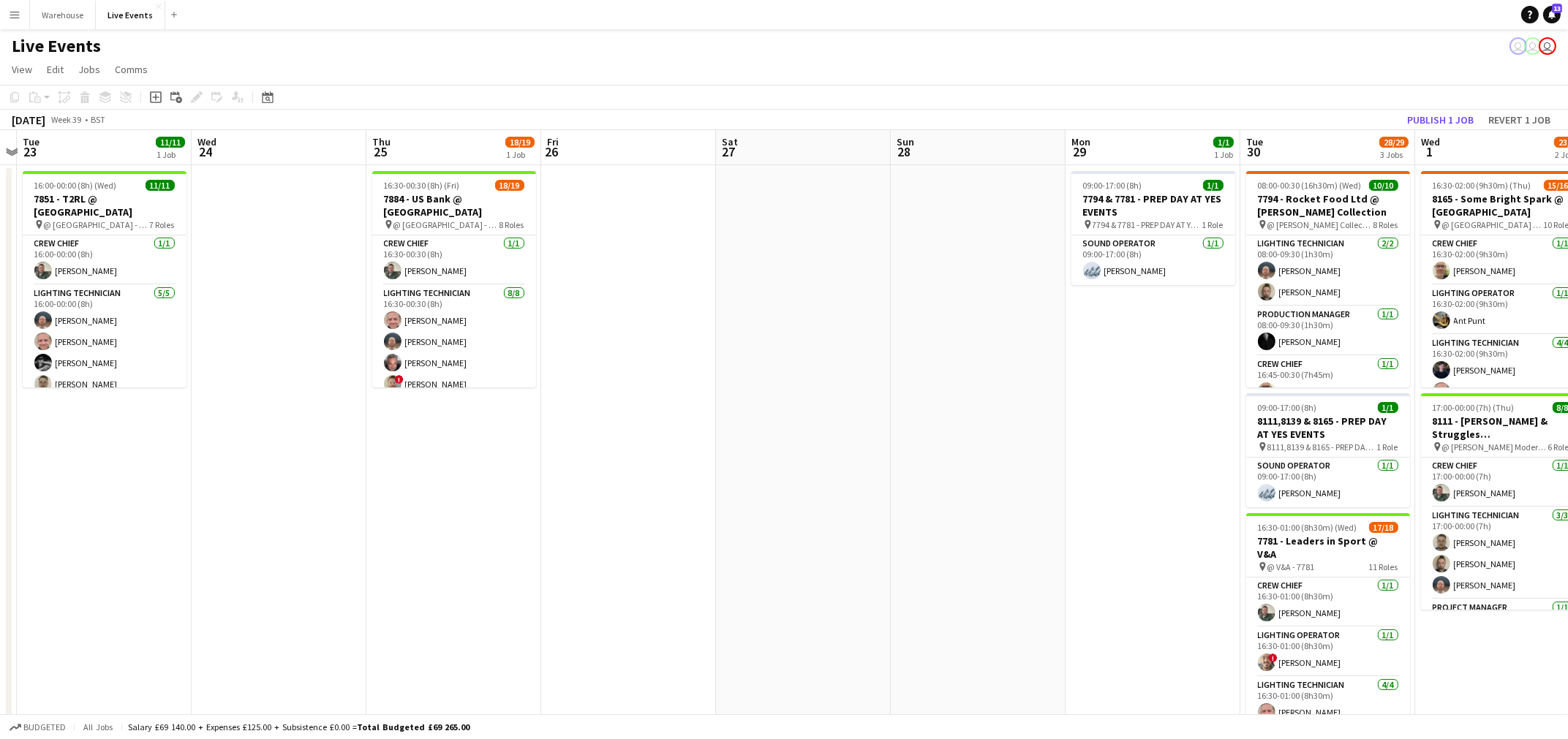
drag, startPoint x: 433, startPoint y: 552, endPoint x: 414, endPoint y: 549, distance: 19.2
click at [334, 551] on app-calendar-viewport "Sat 20 22/25 1 Job Sun 21 Mon 22 Tue 23 11/11 1 Job Wed 24 Thu 25 18/19 1 Job F…" at bounding box center [784, 667] width 1568 height 1075
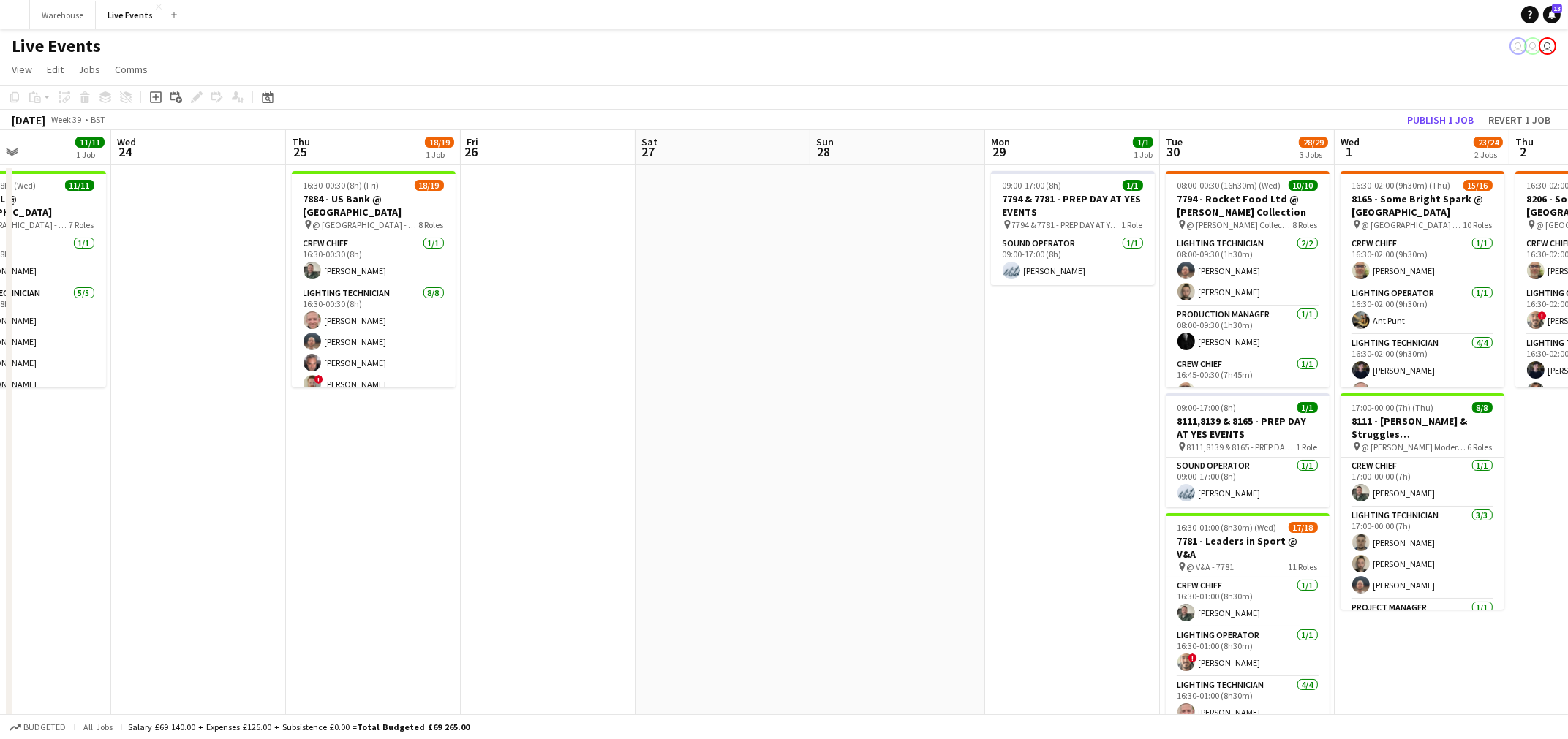
scroll to position [0, 413]
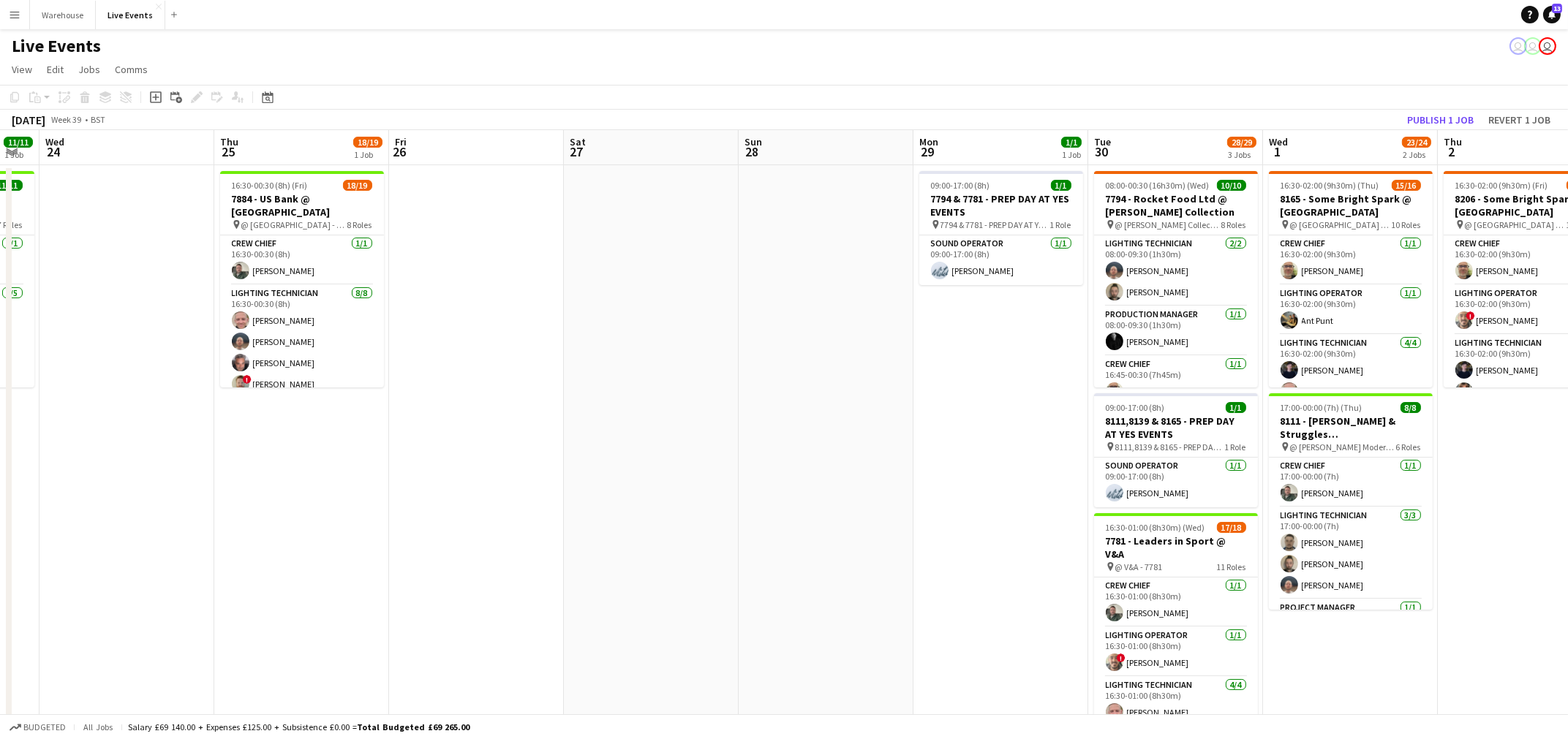
drag, startPoint x: 1114, startPoint y: 524, endPoint x: 1037, endPoint y: 525, distance: 77.0
click at [1037, 525] on app-calendar-viewport "Sun 21 Mon 22 Tue 23 11/11 1 Job Wed 24 Thu 25 18/19 1 Job Fri 26 Sat 27 Sun 28…" at bounding box center [784, 667] width 1568 height 1075
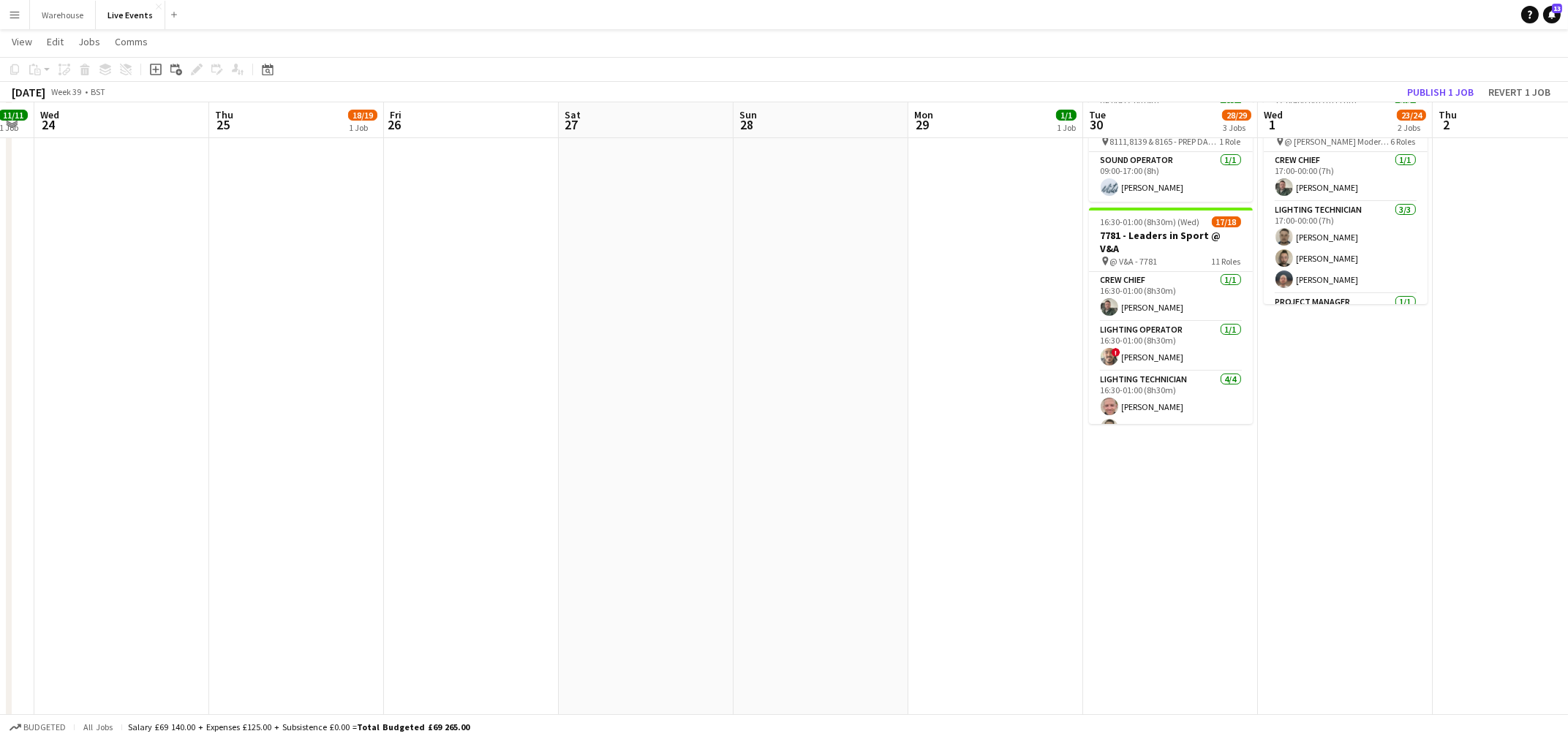
scroll to position [0, 0]
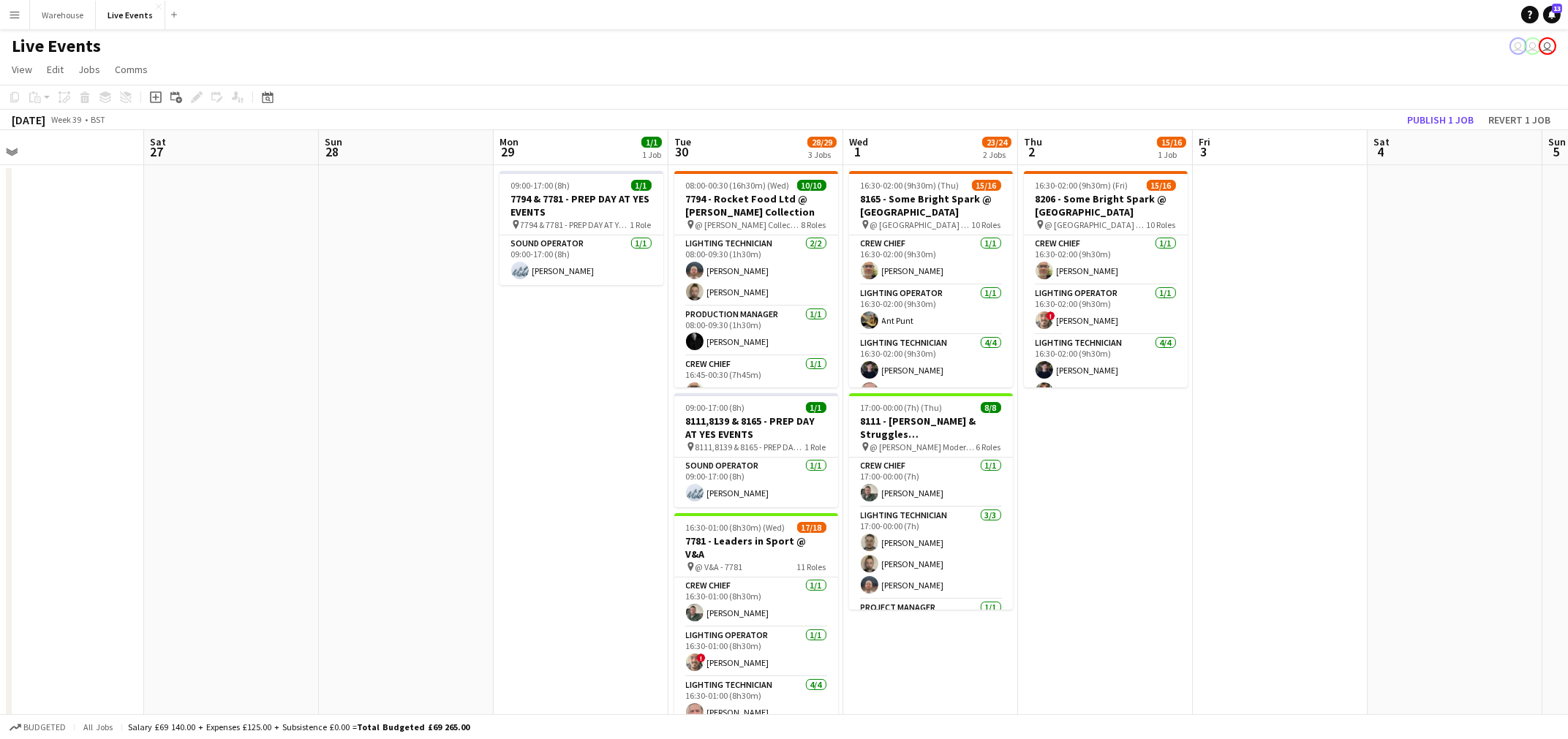
drag, startPoint x: 1476, startPoint y: 604, endPoint x: 1060, endPoint y: 643, distance: 417.8
click at [1060, 643] on app-calendar-viewport "Tue 23 11/11 1 Job Wed 24 Thu 25 18/19 1 Job Fri 26 Sat 27 Sun 28 Mon 29 1/1 1 …" at bounding box center [784, 667] width 1568 height 1075
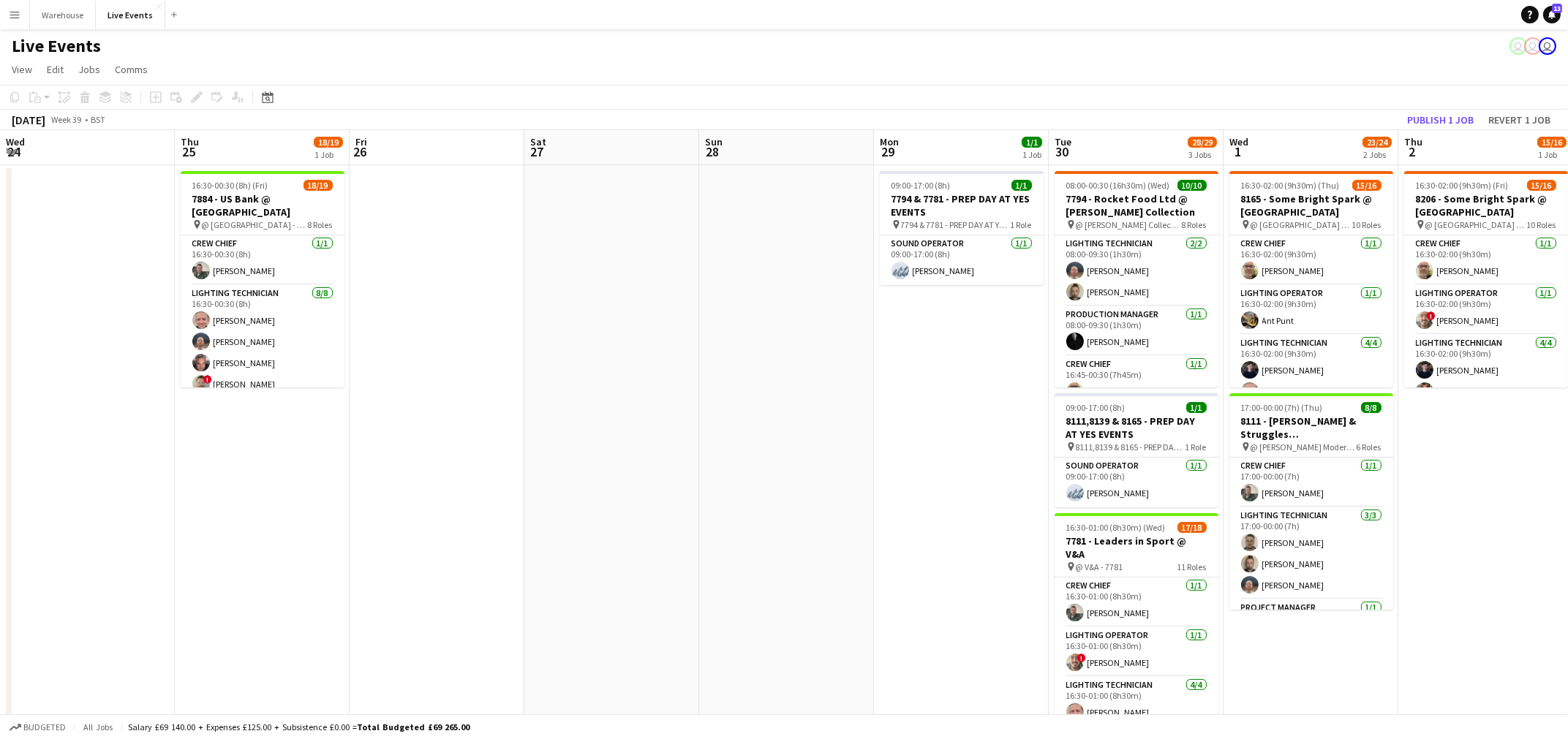
scroll to position [0, 326]
